Goal: Navigation & Orientation: Find specific page/section

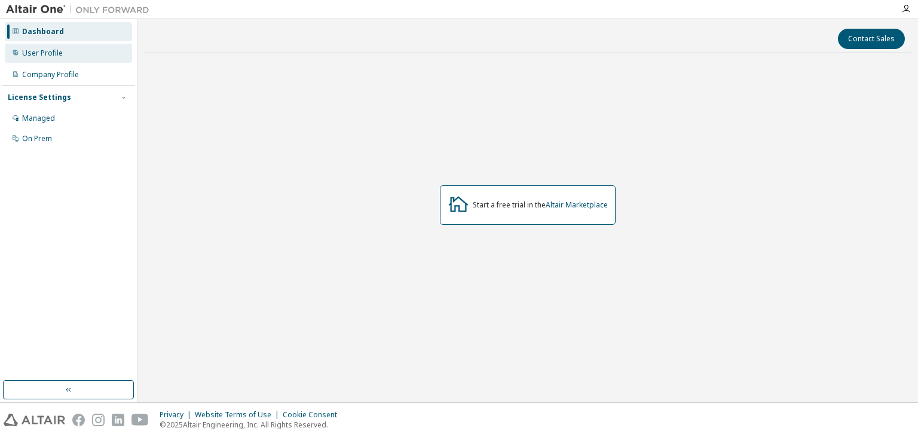
click at [59, 55] on div "User Profile" at bounding box center [42, 53] width 41 height 10
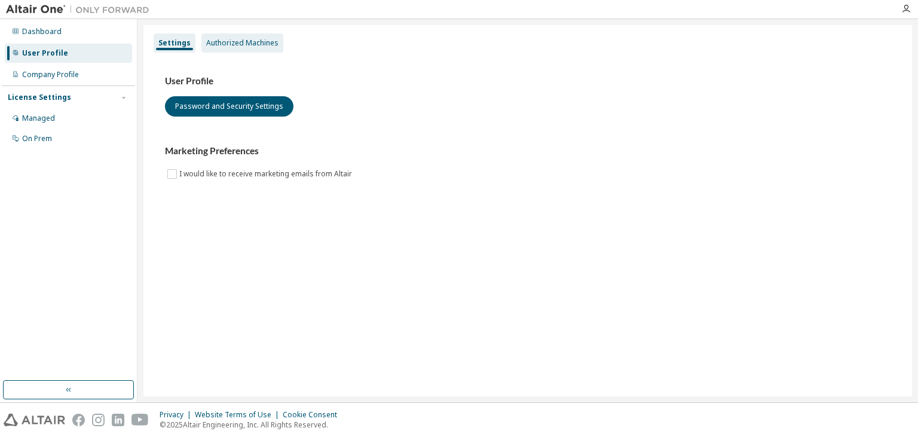
click at [207, 42] on div "Authorized Machines" at bounding box center [242, 43] width 72 height 10
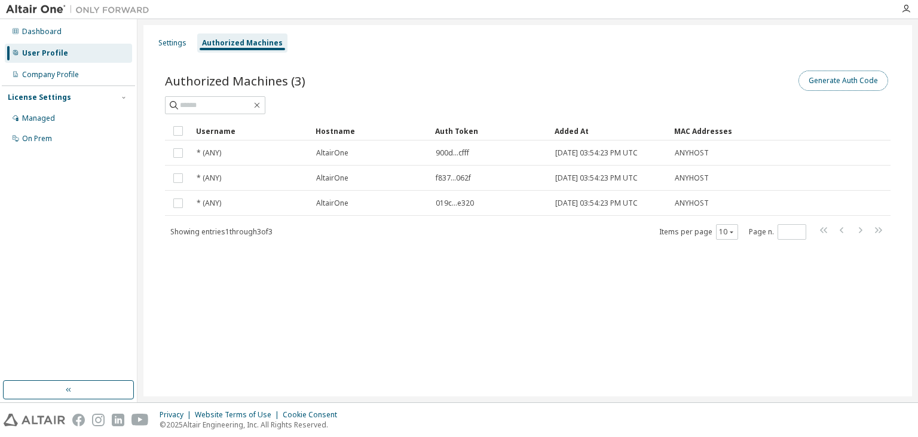
click at [863, 85] on button "Generate Auth Code" at bounding box center [844, 81] width 90 height 20
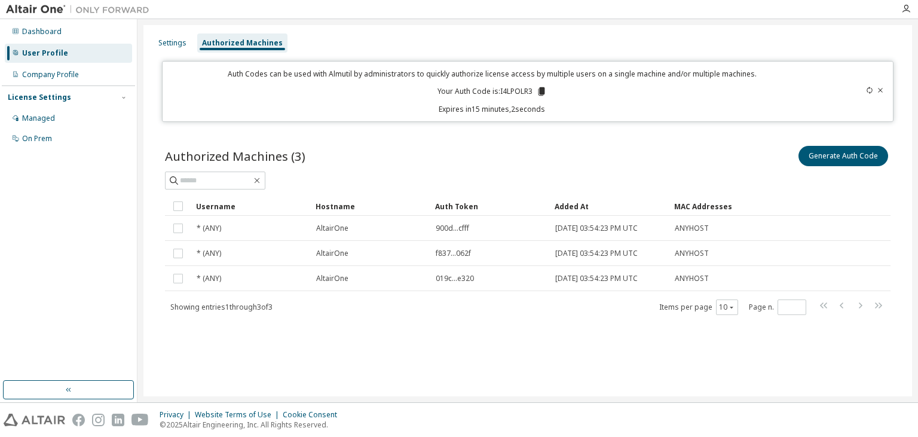
click at [881, 91] on icon at bounding box center [880, 90] width 7 height 7
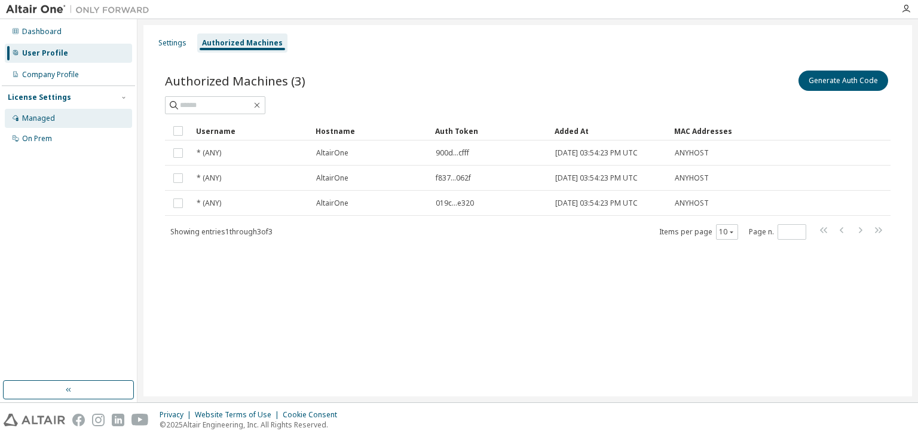
click at [59, 122] on div "Managed" at bounding box center [68, 118] width 127 height 19
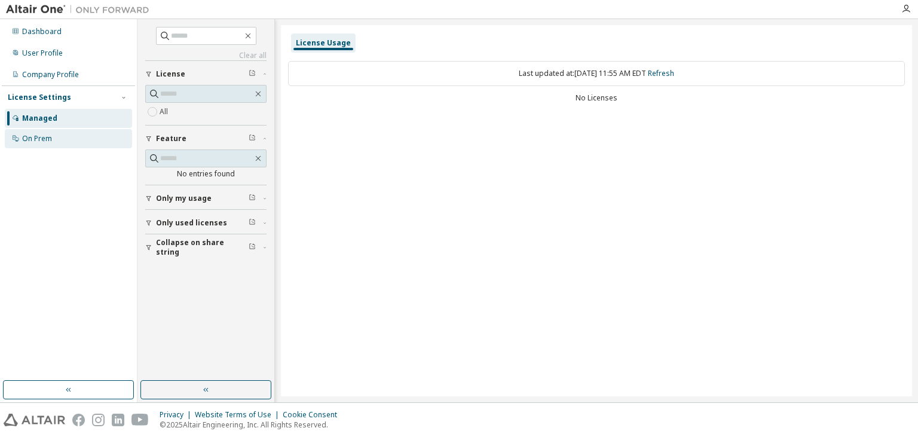
click at [57, 136] on div "On Prem" at bounding box center [68, 138] width 127 height 19
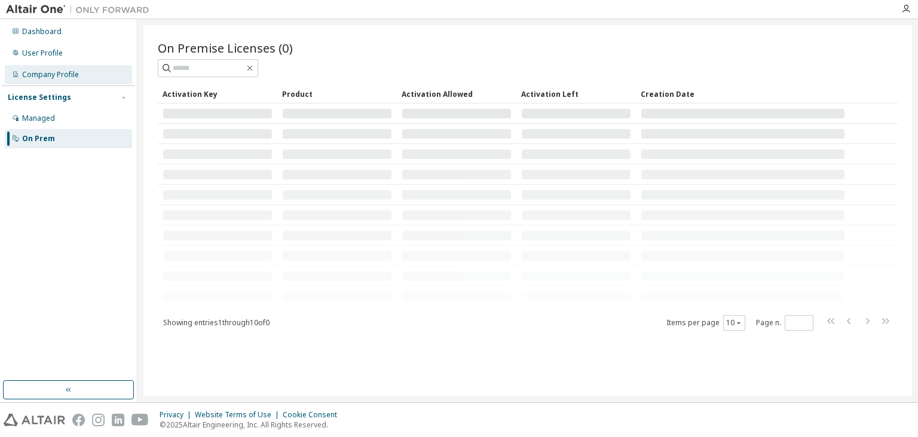
click at [60, 72] on div "Company Profile" at bounding box center [50, 75] width 57 height 10
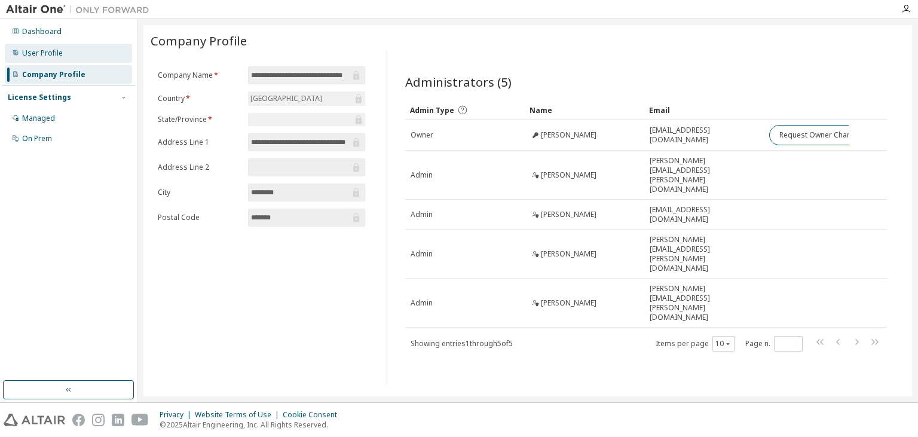
click at [61, 54] on div "User Profile" at bounding box center [42, 53] width 41 height 10
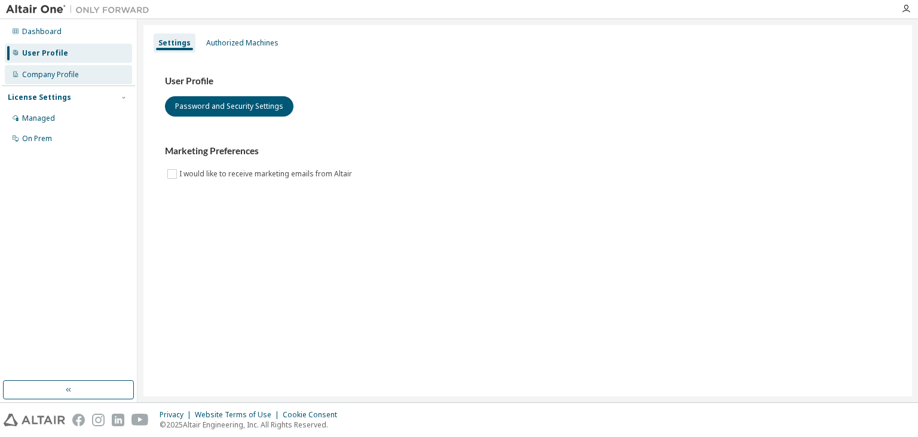
click at [49, 77] on div "Company Profile" at bounding box center [50, 75] width 57 height 10
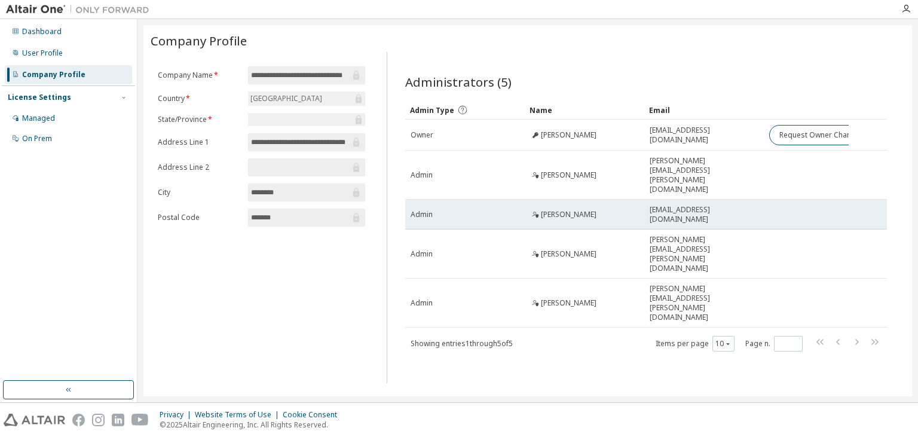
click at [578, 210] on span "[PERSON_NAME]" at bounding box center [569, 215] width 56 height 10
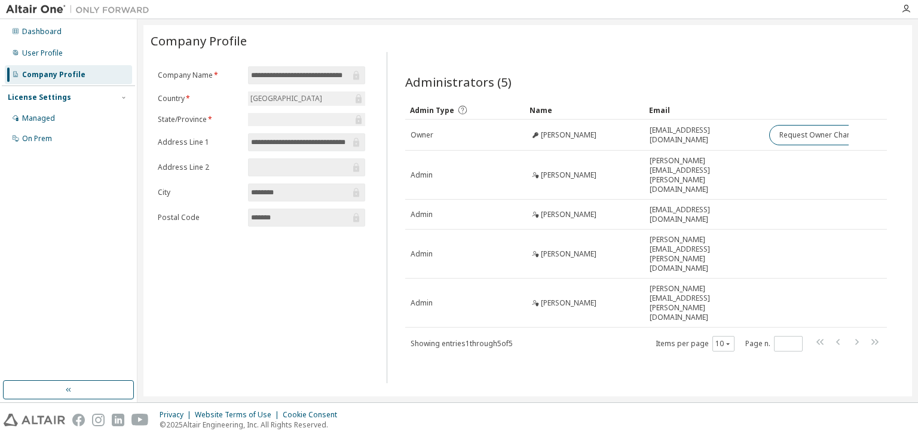
click at [71, 106] on div "License Settings Managed On Prem" at bounding box center [68, 117] width 133 height 64
click at [62, 112] on div "Managed" at bounding box center [68, 118] width 127 height 19
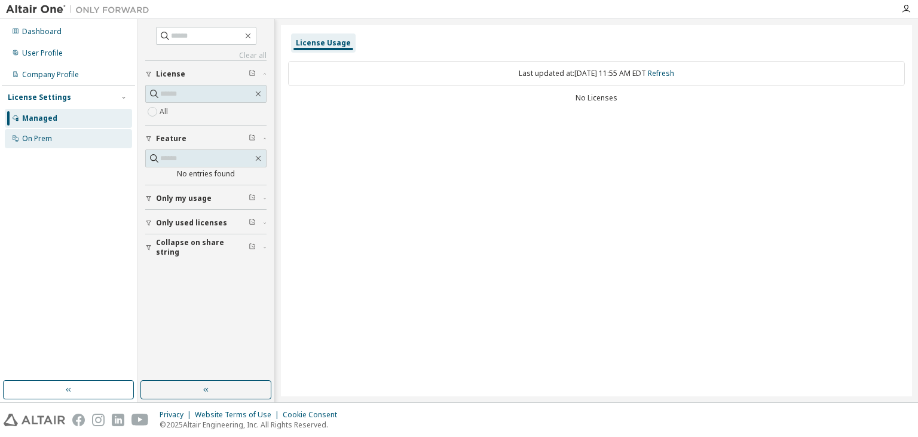
click at [48, 134] on div "On Prem" at bounding box center [68, 138] width 127 height 19
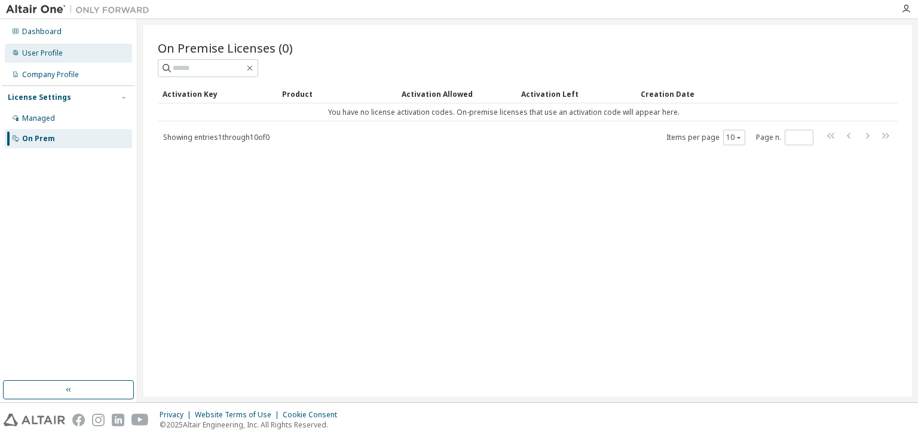
click at [65, 47] on div "User Profile" at bounding box center [68, 53] width 127 height 19
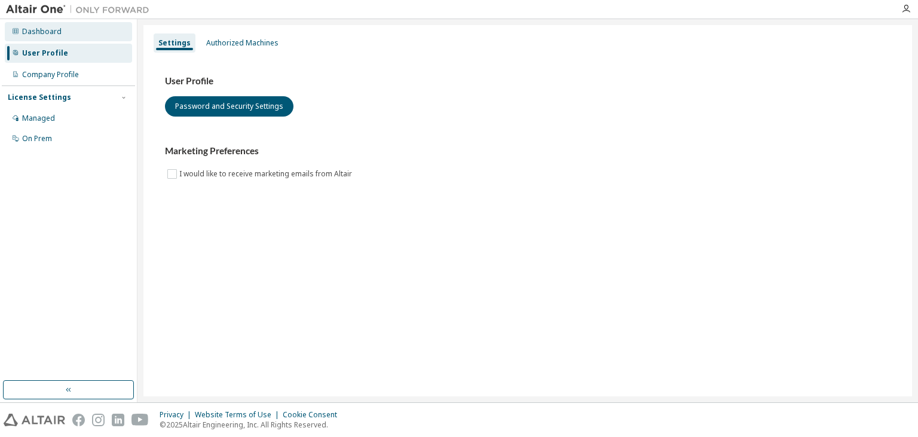
click at [69, 28] on div "Dashboard" at bounding box center [68, 31] width 127 height 19
